Goal: Navigation & Orientation: Find specific page/section

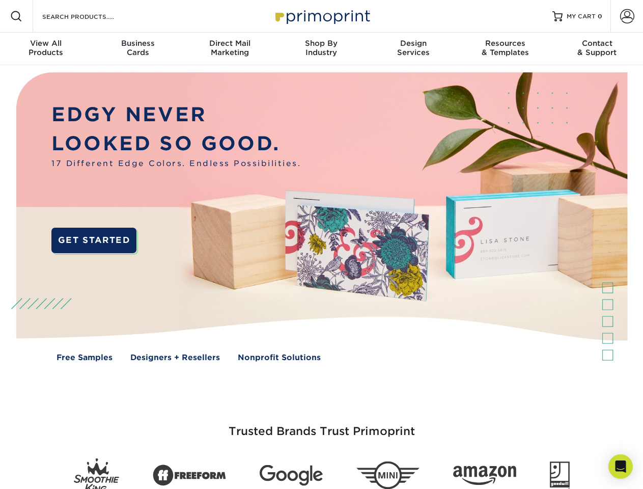
click at [321, 244] on img at bounding box center [321, 224] width 636 height 318
click at [16, 16] on span at bounding box center [16, 16] width 12 height 12
click at [627, 16] on span at bounding box center [627, 16] width 14 height 14
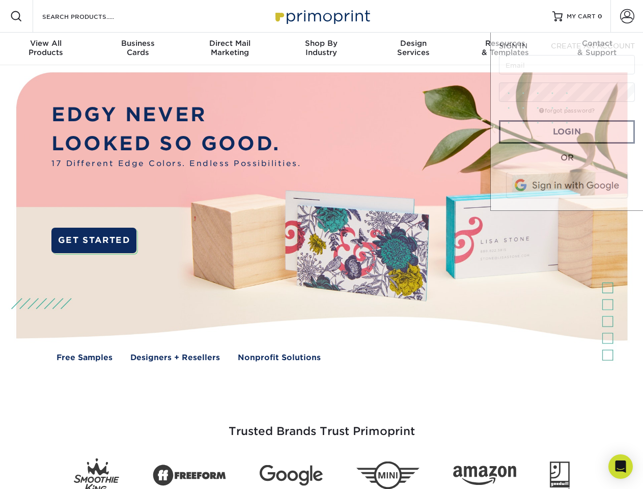
click at [46, 49] on div "View All Products" at bounding box center [46, 48] width 92 height 18
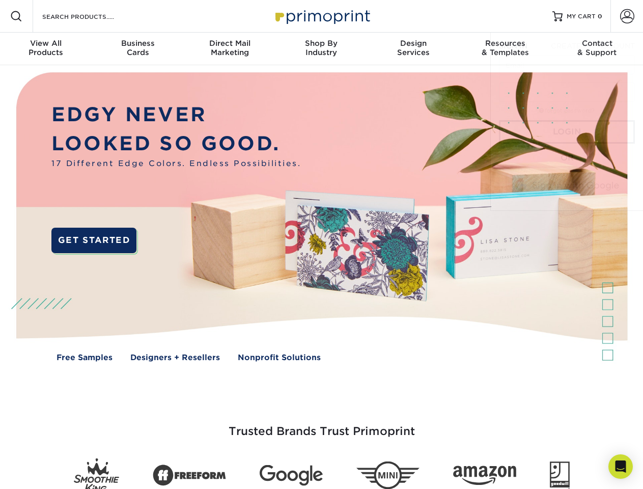
click at [137, 49] on div "Business Cards" at bounding box center [138, 48] width 92 height 18
click at [230, 49] on div "Direct Mail Marketing" at bounding box center [230, 48] width 92 height 18
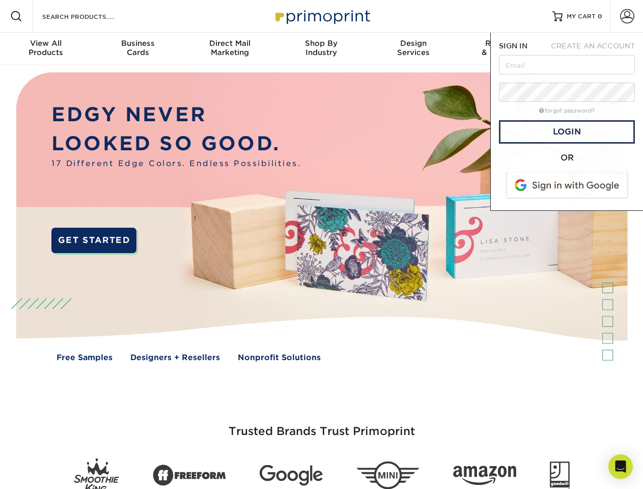
click at [321, 49] on div "Shop By Industry" at bounding box center [321, 48] width 92 height 18
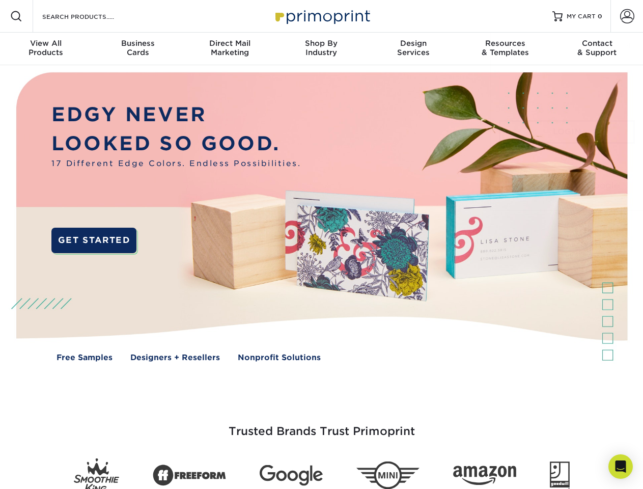
click at [413, 49] on div "Design Services" at bounding box center [413, 48] width 92 height 18
click at [505, 49] on span "SIGN IN" at bounding box center [513, 46] width 29 height 8
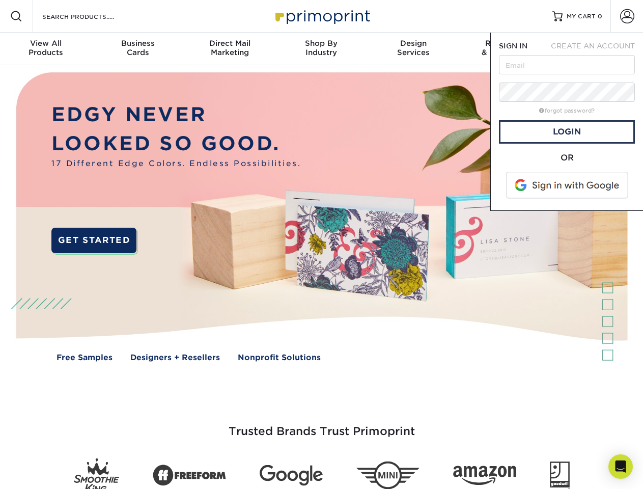
click at [597, 49] on div "Contact & Support" at bounding box center [597, 48] width 92 height 18
